Goal: Information Seeking & Learning: Learn about a topic

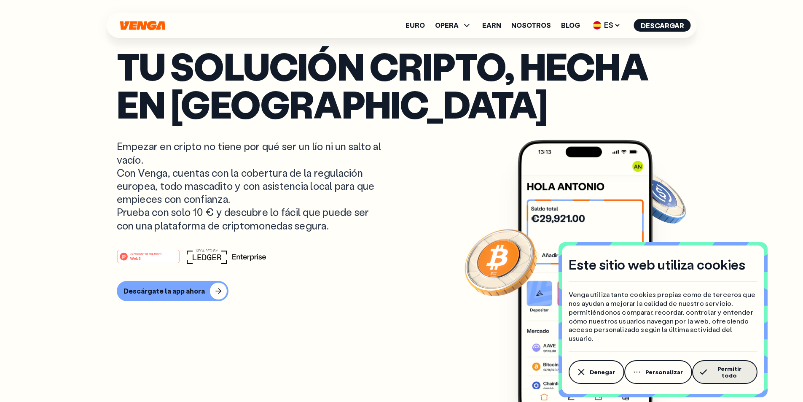
click at [722, 374] on span "Permitir todo" at bounding box center [729, 371] width 38 height 13
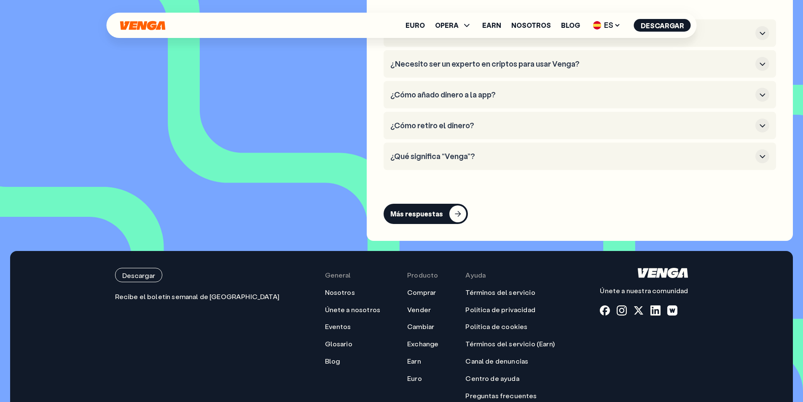
scroll to position [4090, 0]
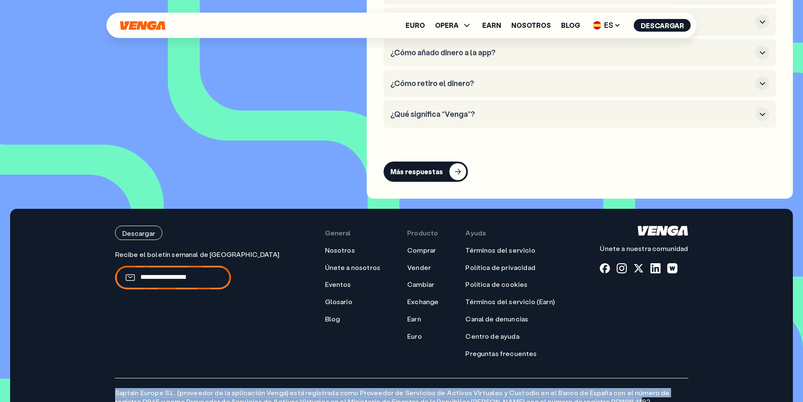
drag, startPoint x: 116, startPoint y: 352, endPoint x: 610, endPoint y: 362, distance: 493.9
click at [610, 378] on p "Saptain Europe S.L. (proveedor de la aplicación Venga) está registrada como Pro…" at bounding box center [401, 392] width 573 height 28
drag, startPoint x: 631, startPoint y: 360, endPoint x: 178, endPoint y: 348, distance: 452.7
click at [108, 355] on div "Descargar Únete a nuestra comunidad General Nosotros Únete a nosotros Eventos G…" at bounding box center [401, 321] width 607 height 225
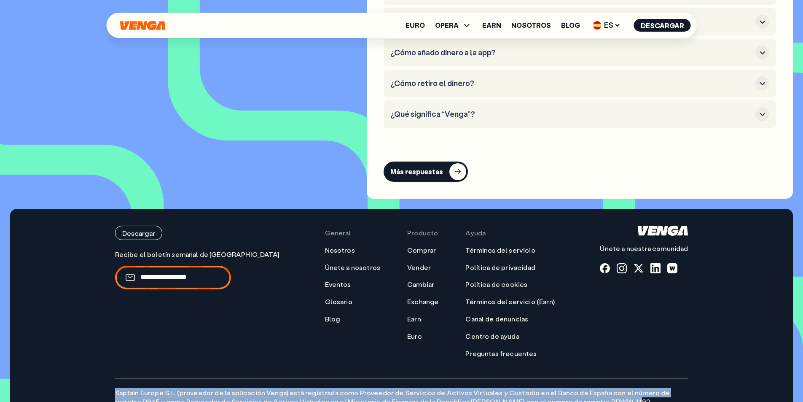
click at [257, 378] on p "Saptain Europe S.L. (proveedor de la aplicación Venga) está registrada como Pro…" at bounding box center [401, 392] width 573 height 28
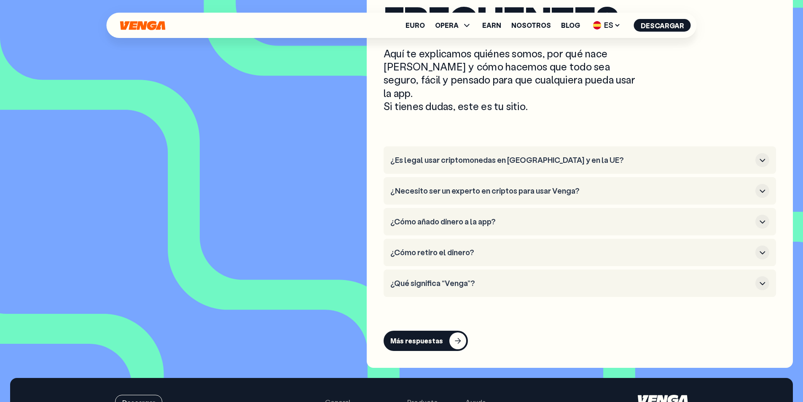
scroll to position [3921, 0]
click at [630, 155] on h3 "¿Es legal usar criptomonedas en [GEOGRAPHIC_DATA] y en la UE?" at bounding box center [571, 159] width 362 height 9
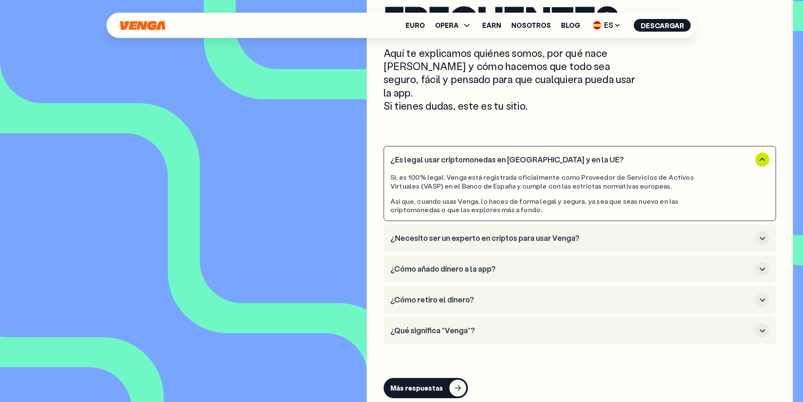
click at [630, 155] on h3 "¿Es legal usar criptomonedas en [GEOGRAPHIC_DATA] y en la UE?" at bounding box center [571, 159] width 362 height 9
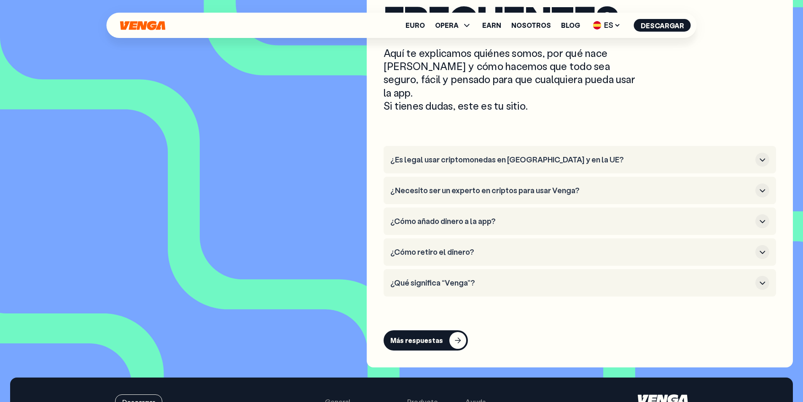
click at [552, 186] on h3 "¿Necesito ser un experto en criptos para usar Venga?" at bounding box center [571, 190] width 362 height 9
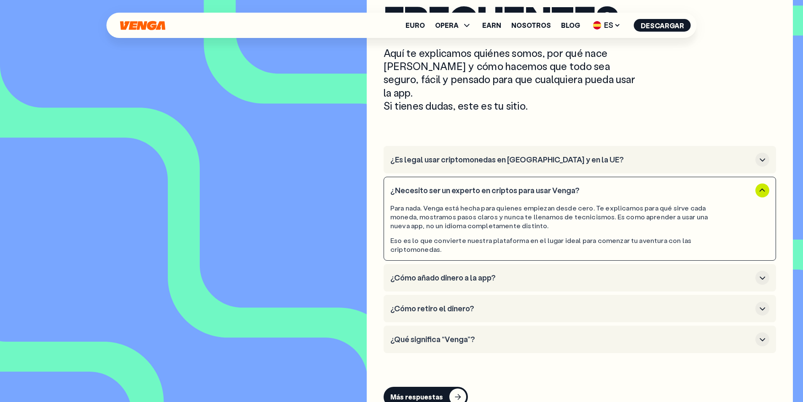
click at [552, 186] on h3 "¿Necesito ser un experto en criptos para usar Venga?" at bounding box center [571, 190] width 362 height 9
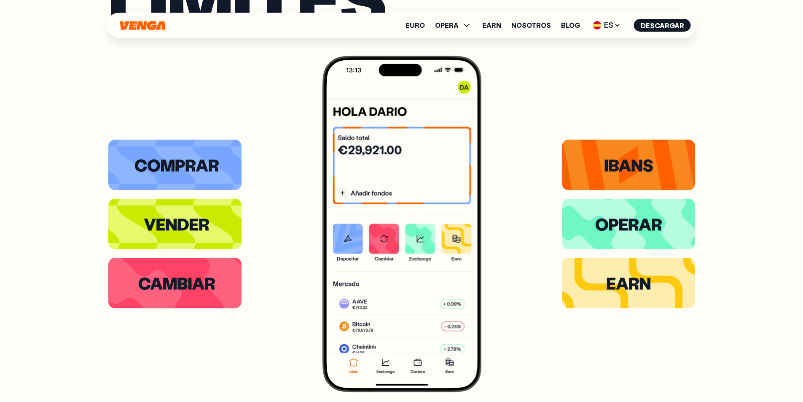
scroll to position [1854, 0]
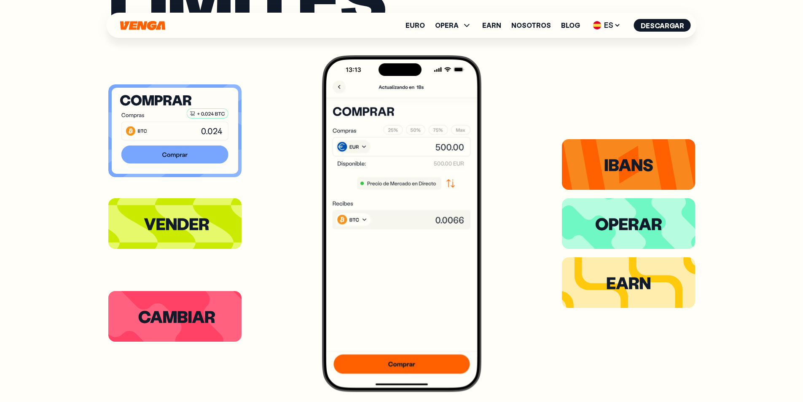
click at [176, 133] on icon at bounding box center [179, 132] width 9 height 12
